Goal: Task Accomplishment & Management: Use online tool/utility

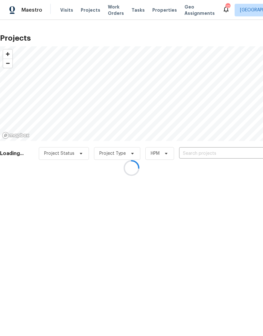
click at [223, 157] on div at bounding box center [131, 168] width 263 height 336
click at [204, 155] on div at bounding box center [131, 168] width 263 height 336
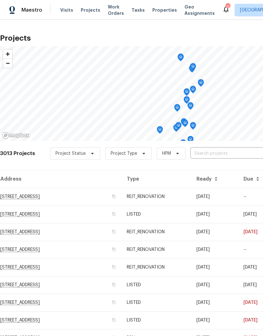
click at [218, 149] on input "text" at bounding box center [226, 154] width 72 height 10
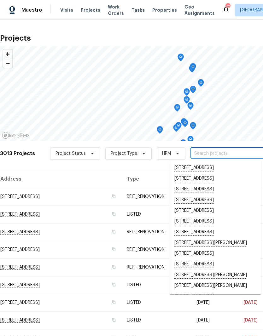
click at [206, 152] on input "text" at bounding box center [226, 154] width 72 height 10
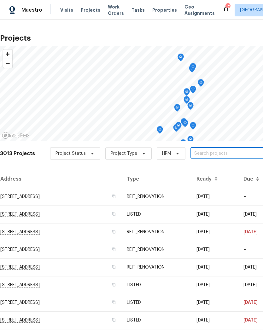
paste input "[STREET_ADDRESS]"
type input "[STREET_ADDRESS]"
click at [225, 167] on li "[STREET_ADDRESS]" at bounding box center [215, 167] width 92 height 10
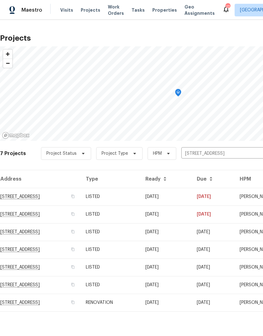
click at [67, 197] on td "[STREET_ADDRESS]" at bounding box center [40, 197] width 81 height 18
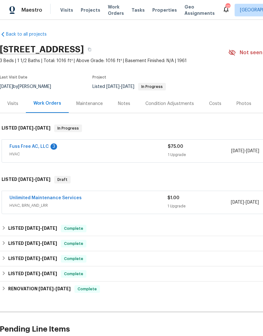
scroll to position [1, 2]
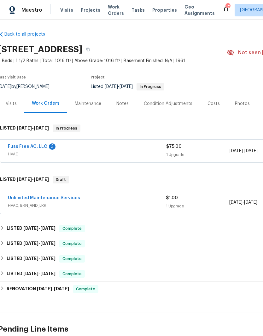
click at [26, 144] on link "Fuss Free AC, LLC" at bounding box center [27, 146] width 39 height 4
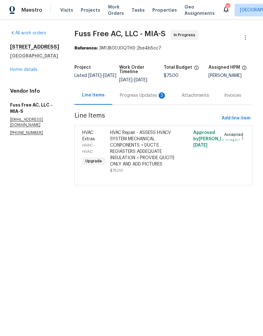
click at [144, 99] on div "Progress Updates 3" at bounding box center [143, 95] width 47 height 6
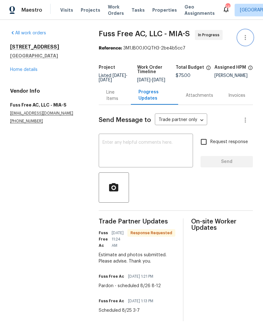
click at [247, 36] on icon "button" at bounding box center [245, 38] width 8 height 8
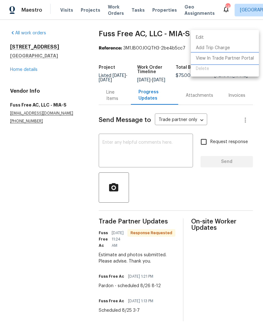
click at [241, 61] on li "View In Trade Partner Portal" at bounding box center [224, 58] width 68 height 10
click at [228, 61] on li "View In Trade Partner Portal" at bounding box center [224, 58] width 68 height 10
click at [37, 179] on div at bounding box center [131, 168] width 263 height 336
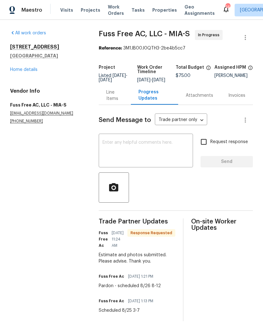
click at [16, 65] on div "[STREET_ADDRESS] Home details" at bounding box center [46, 58] width 73 height 29
click at [22, 71] on link "Home details" at bounding box center [23, 69] width 27 height 4
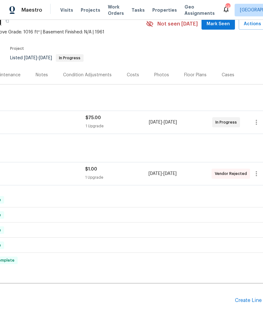
scroll to position [30, 82]
click at [258, 177] on icon "button" at bounding box center [257, 174] width 8 height 8
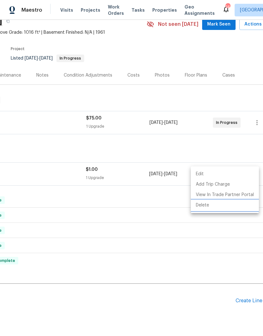
click at [204, 206] on li "Delete" at bounding box center [224, 205] width 68 height 10
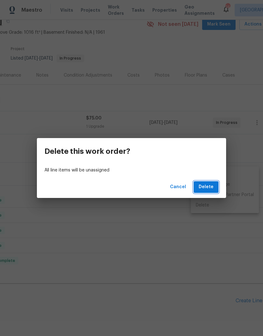
click at [207, 186] on span "Delete" at bounding box center [205, 187] width 15 height 8
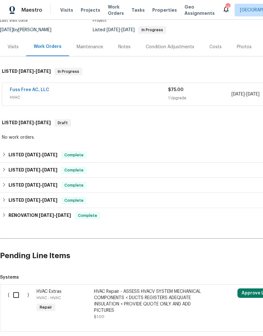
scroll to position [58, 0]
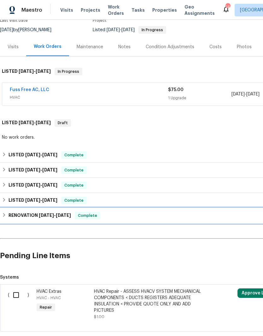
click at [8, 219] on div "RENOVATION [DATE] - [DATE] Complete" at bounding box center [178, 215] width 356 height 15
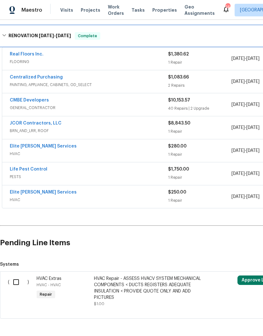
scroll to position [245, 0]
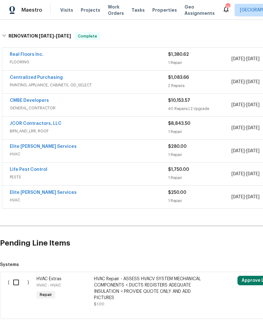
click at [40, 193] on link "Elite [PERSON_NAME] Services" at bounding box center [43, 192] width 67 height 4
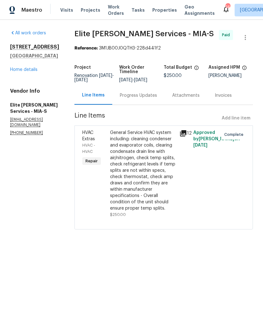
click at [154, 97] on div "Progress Updates" at bounding box center [138, 95] width 37 height 6
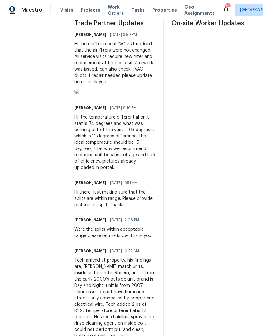
scroll to position [198, 0]
click at [79, 94] on img at bounding box center [76, 91] width 5 height 5
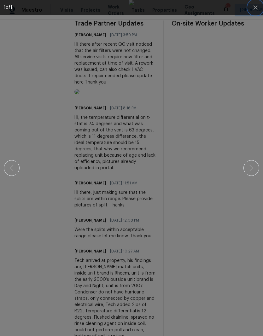
click at [255, 8] on icon "button" at bounding box center [255, 7] width 4 height 4
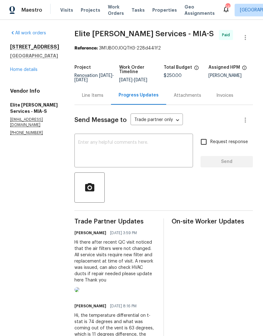
scroll to position [0, 0]
click at [19, 67] on link "Home details" at bounding box center [23, 69] width 27 height 4
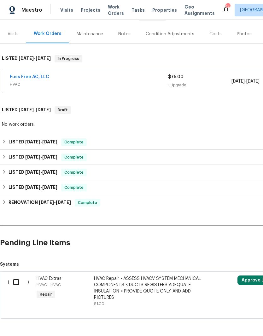
scroll to position [71, 0]
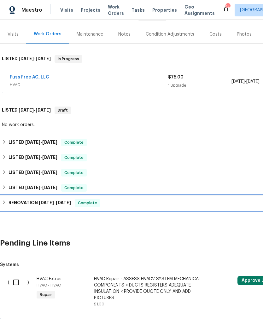
click at [4, 199] on div "RENOVATION [DATE] - [DATE] Complete" at bounding box center [178, 202] width 356 height 15
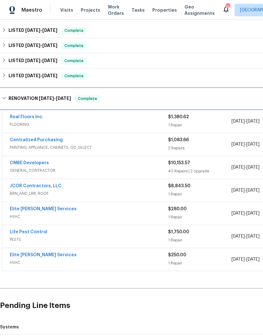
scroll to position [183, 0]
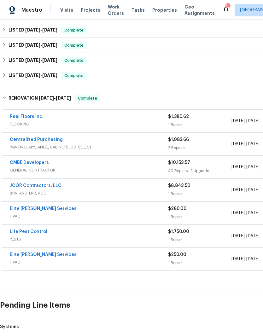
click at [43, 210] on link "Elite [PERSON_NAME] Services" at bounding box center [43, 208] width 67 height 4
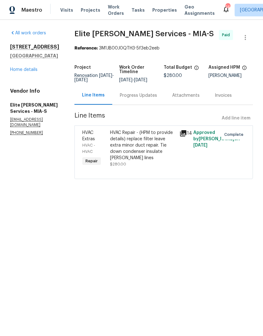
click at [155, 149] on div "HVAC Repair - (HPM to provide details) replace filter leave extra minor duct re…" at bounding box center [142, 144] width 65 height 31
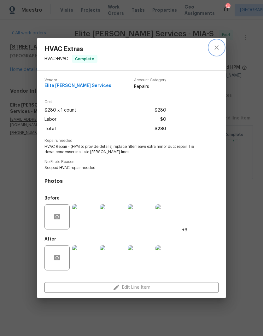
click at [217, 47] on icon "close" at bounding box center [216, 48] width 8 height 8
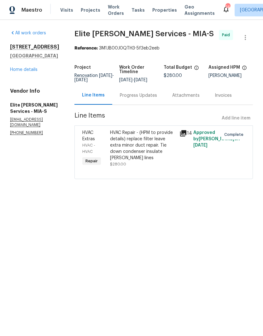
click at [155, 99] on div "Progress Updates" at bounding box center [138, 95] width 37 height 6
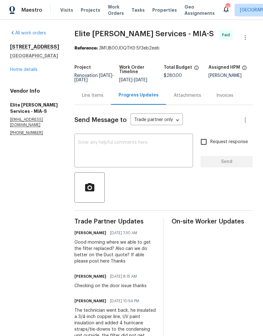
click at [161, 147] on textarea at bounding box center [133, 151] width 111 height 22
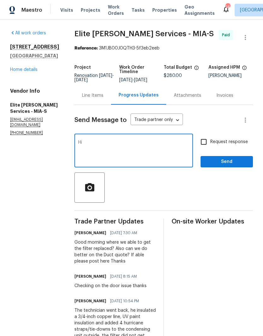
type textarea "H"
click at [135, 148] on textarea "Elite can you provide a quote to replace unit and ducts also add insulation to …" at bounding box center [133, 151] width 111 height 22
click at [140, 145] on textarea "Elite can you provide a quote to replace unit and ducts also add insulation to …" at bounding box center [133, 151] width 111 height 22
click at [151, 145] on textarea "Elite can you provide a quote to replace unit and ducts also add insulation to …" at bounding box center [133, 151] width 111 height 22
click at [174, 145] on textarea "Elite can you provide a quote to replace unit and ducts also add insulation to …" at bounding box center [133, 151] width 111 height 22
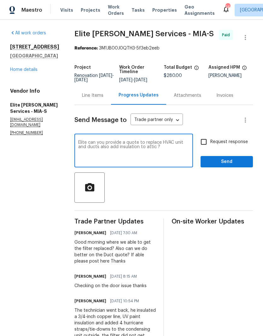
click at [183, 154] on textarea "Elite can you provide a quote to replace HVAC unit and ducts also add insulatio…" at bounding box center [133, 151] width 111 height 22
type textarea "Elite can you provide a quote to replace HVAC unit and ducts also add insulatio…"
click at [206, 147] on input "Request response" at bounding box center [203, 141] width 13 height 13
checkbox input "true"
click at [185, 157] on textarea "Elite can you provide a quote to replace HVAC unit and ducts also add insulatio…" at bounding box center [133, 151] width 111 height 22
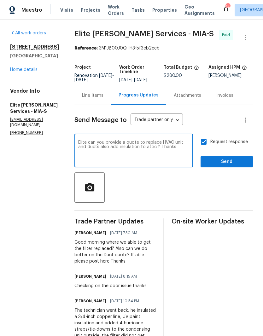
type textarea "Elite can you provide a quote to replace HVAC unit and ducts also add insulatio…"
click at [229, 166] on span "Send" at bounding box center [226, 162] width 42 height 8
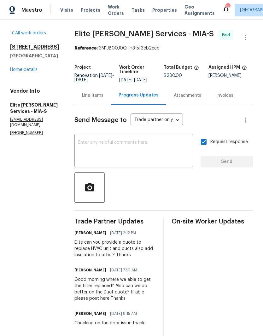
click at [25, 71] on link "Home details" at bounding box center [23, 69] width 27 height 4
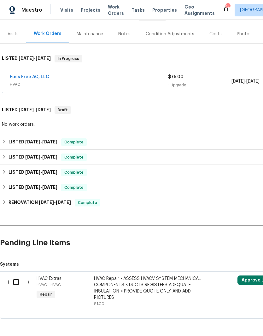
scroll to position [71, 0]
click at [26, 77] on link "Fuss Free AC, LLC" at bounding box center [29, 77] width 39 height 4
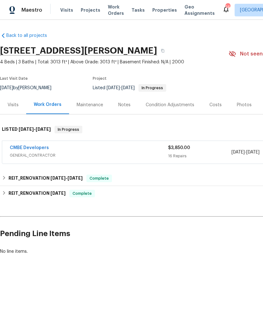
click at [121, 151] on div "CMBE Developers" at bounding box center [89, 148] width 158 height 8
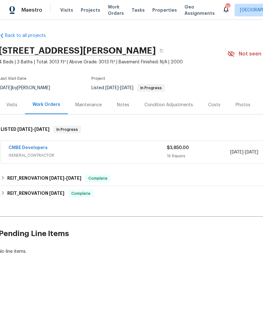
click at [37, 148] on link "CMBE Developers" at bounding box center [27, 147] width 39 height 4
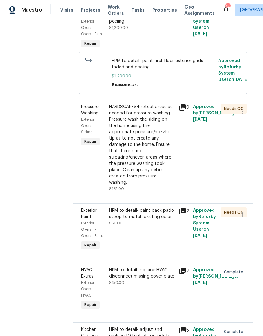
scroll to position [309, 0]
click at [165, 219] on div "HPM to detail- paint back patio stoop to match existing color" at bounding box center [142, 213] width 66 height 13
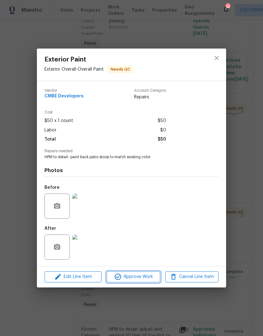
click at [143, 280] on span "Approve Work" at bounding box center [132, 277] width 49 height 8
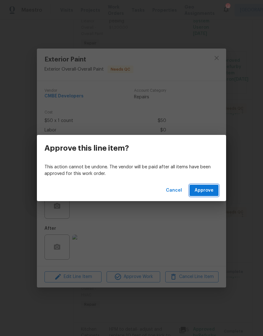
click at [209, 192] on span "Approve" at bounding box center [203, 190] width 19 height 8
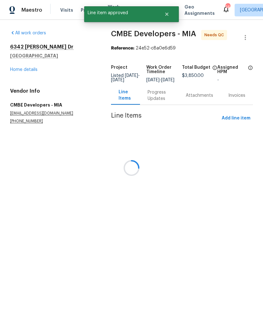
scroll to position [0, 0]
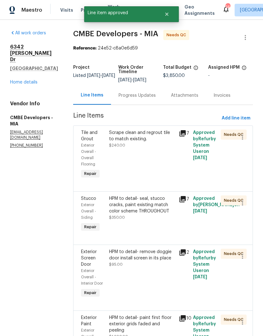
click at [157, 149] on div "Scrape clean and regrout tile to match existing. $240.00" at bounding box center [142, 154] width 70 height 54
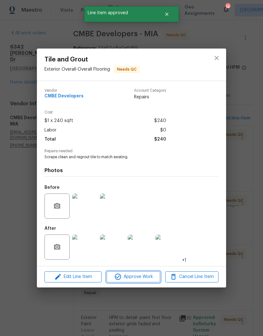
click at [149, 276] on span "Approve Work" at bounding box center [132, 277] width 49 height 8
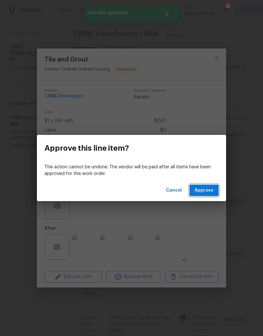
click at [207, 191] on span "Approve" at bounding box center [203, 190] width 19 height 8
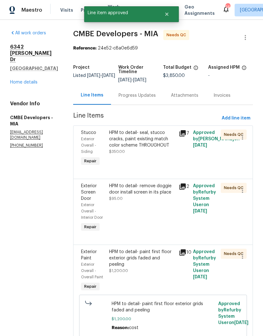
click at [161, 149] on div "HPM to detail- seal, stucco cracks, paint existing match color scheme THROUGHOU…" at bounding box center [142, 141] width 66 height 25
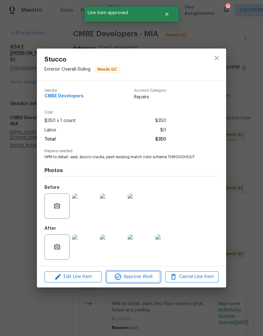
click at [143, 278] on span "Approve Work" at bounding box center [132, 277] width 49 height 8
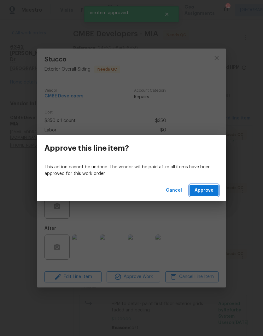
click at [210, 190] on span "Approve" at bounding box center [203, 190] width 19 height 8
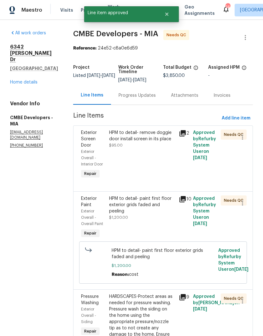
click at [146, 151] on div "HPM to detail- remove doggie door install screen in its place $95.00" at bounding box center [142, 154] width 70 height 54
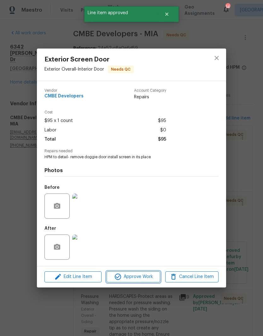
click at [146, 276] on span "Approve Work" at bounding box center [132, 277] width 49 height 8
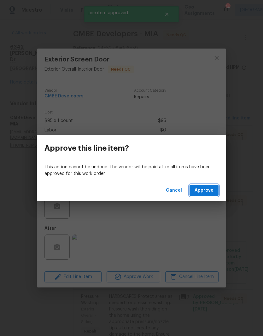
click at [208, 193] on span "Approve" at bounding box center [203, 190] width 19 height 8
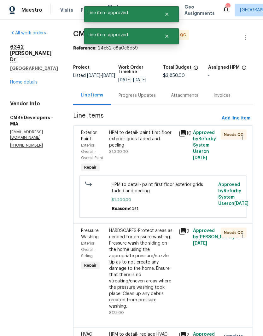
click at [158, 153] on div "HPM to detail- paint first floor exterior grids faded and peeling $1,200.00" at bounding box center [142, 141] width 66 height 25
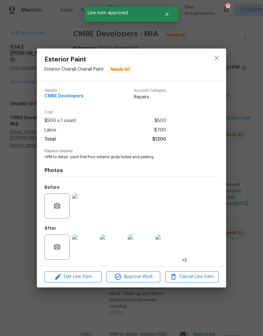
click at [147, 279] on span "Approve Work" at bounding box center [132, 277] width 49 height 8
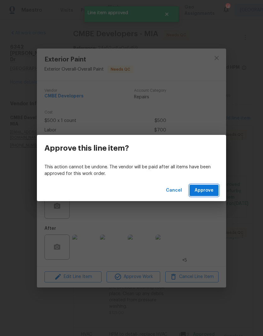
click at [210, 191] on span "Approve" at bounding box center [203, 190] width 19 height 8
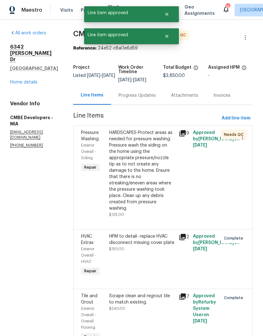
click at [167, 161] on div "HARDSCAPES-Protect areas as needed for pressure washing. Pressure wash the sidi…" at bounding box center [142, 170] width 66 height 82
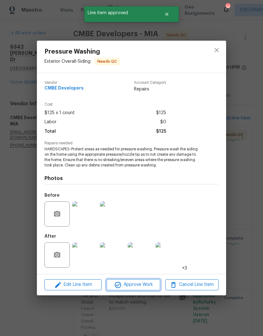
click at [149, 286] on span "Approve Work" at bounding box center [132, 284] width 49 height 8
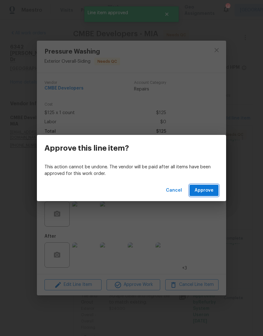
click at [211, 192] on span "Approve" at bounding box center [203, 190] width 19 height 8
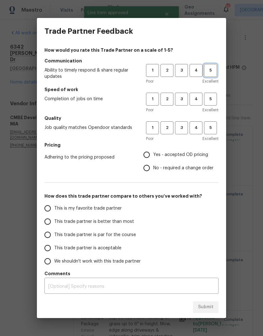
click at [206, 69] on span "5" at bounding box center [210, 70] width 12 height 7
click at [212, 105] on button "5" at bounding box center [210, 99] width 13 height 13
click at [214, 131] on span "5" at bounding box center [210, 127] width 12 height 7
click at [150, 155] on input "Yes - accepted OD pricing" at bounding box center [146, 154] width 13 height 13
radio input "true"
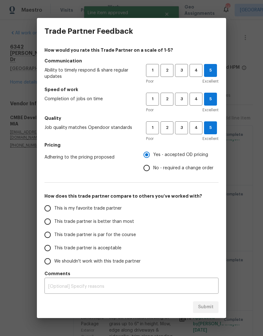
click at [71, 210] on span "This is my favorite trade partner" at bounding box center [87, 208] width 67 height 7
click at [54, 210] on input "This is my favorite trade partner" at bounding box center [47, 207] width 13 height 13
radio input "false"
click at [66, 223] on span "This trade partner is better than most" at bounding box center [94, 221] width 80 height 7
click at [54, 223] on input "This trade partner is better than most" at bounding box center [47, 221] width 13 height 13
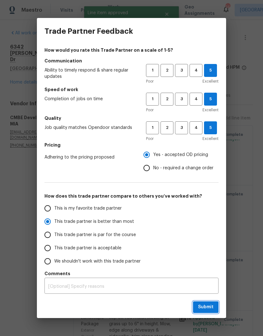
click at [200, 311] on button "Submit" at bounding box center [205, 307] width 25 height 12
radio input "true"
